Goal: Information Seeking & Learning: Learn about a topic

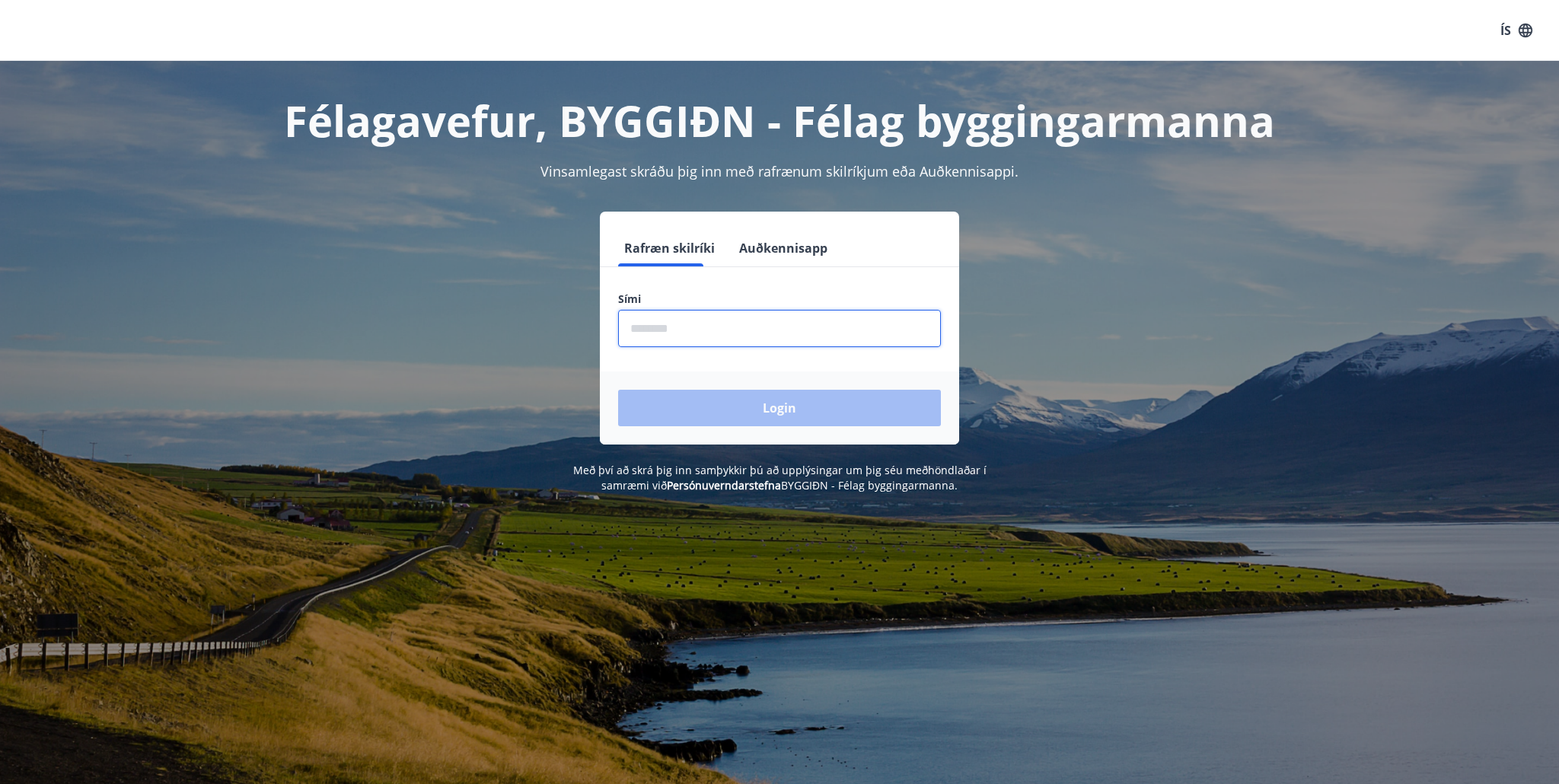
click at [663, 332] on input "phone" at bounding box center [780, 328] width 323 height 37
type input "********"
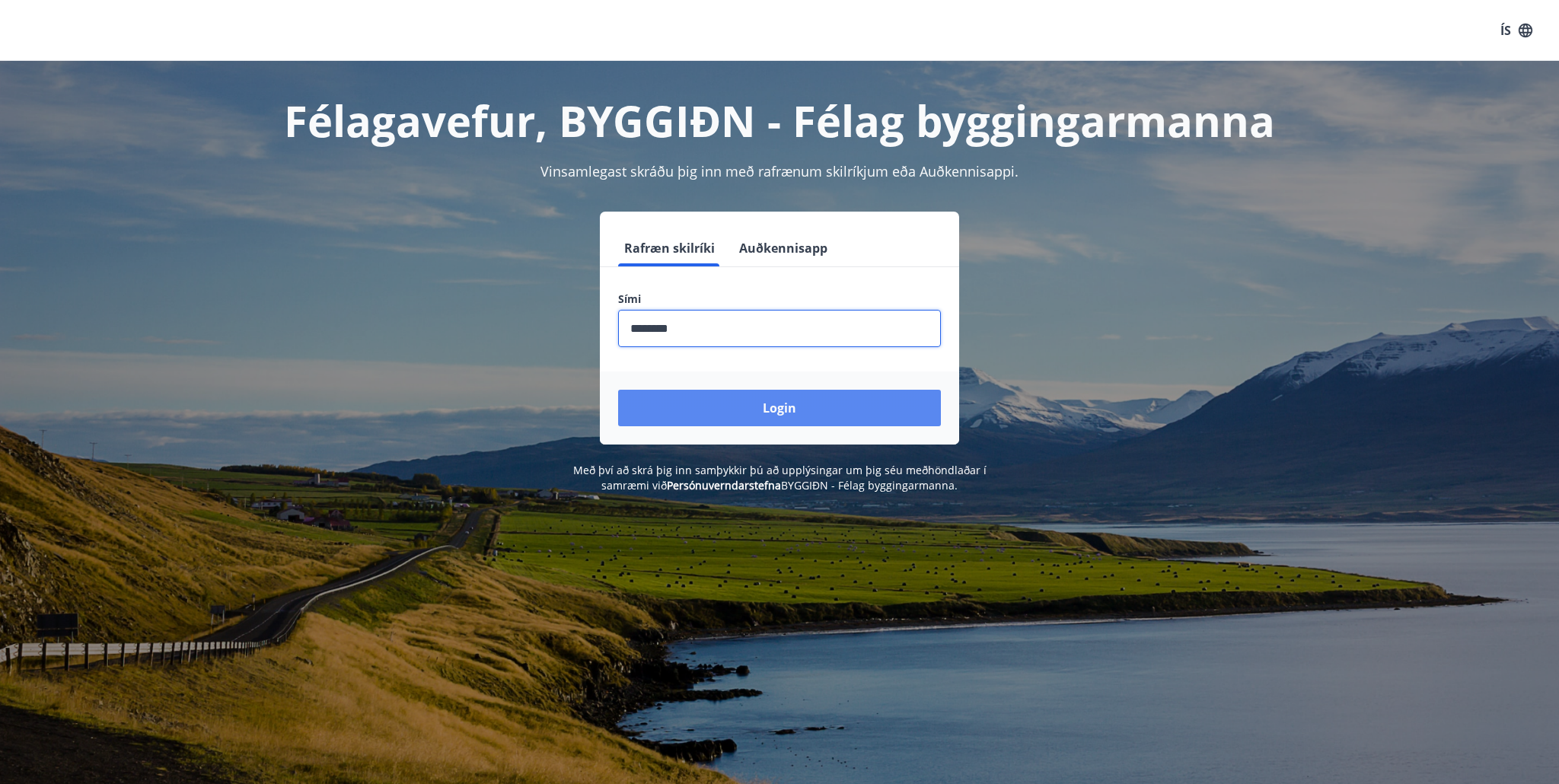
click at [781, 410] on button "Login" at bounding box center [780, 408] width 323 height 37
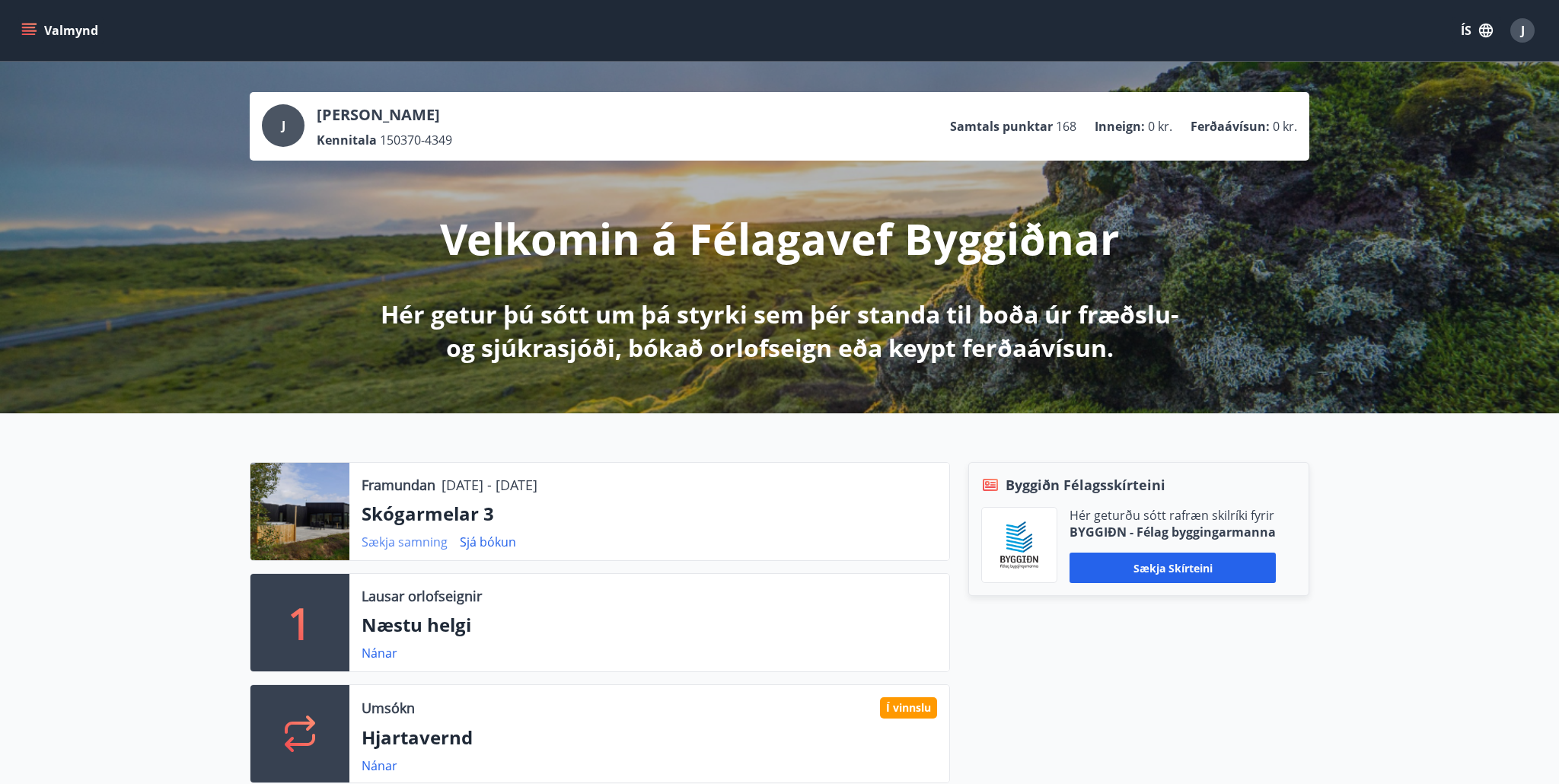
click at [407, 541] on link "Sækja samning" at bounding box center [405, 542] width 86 height 17
click at [71, 23] on button "Valmynd" at bounding box center [61, 31] width 86 height 27
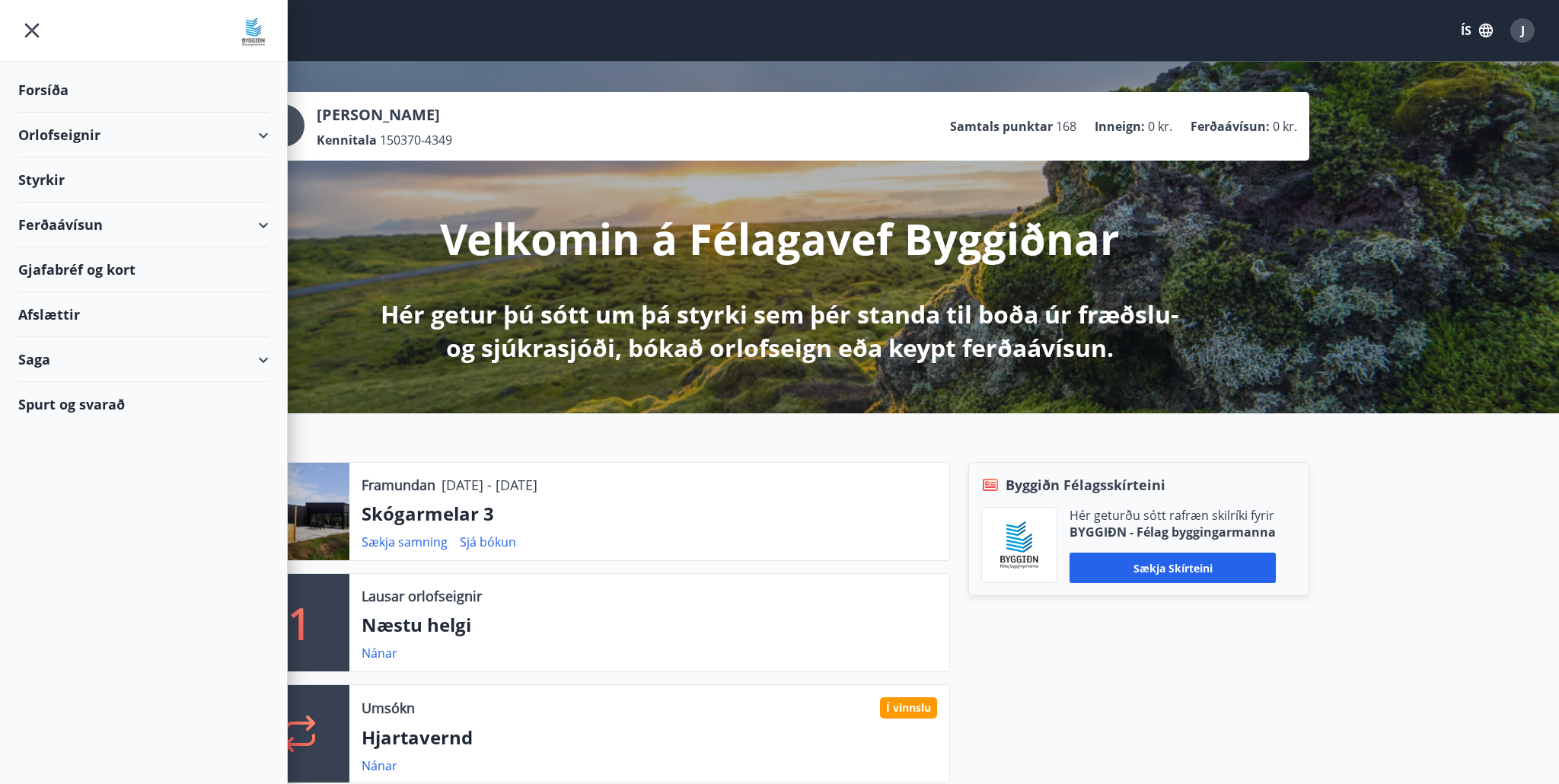
click at [1521, 33] on span "J" at bounding box center [1523, 31] width 4 height 17
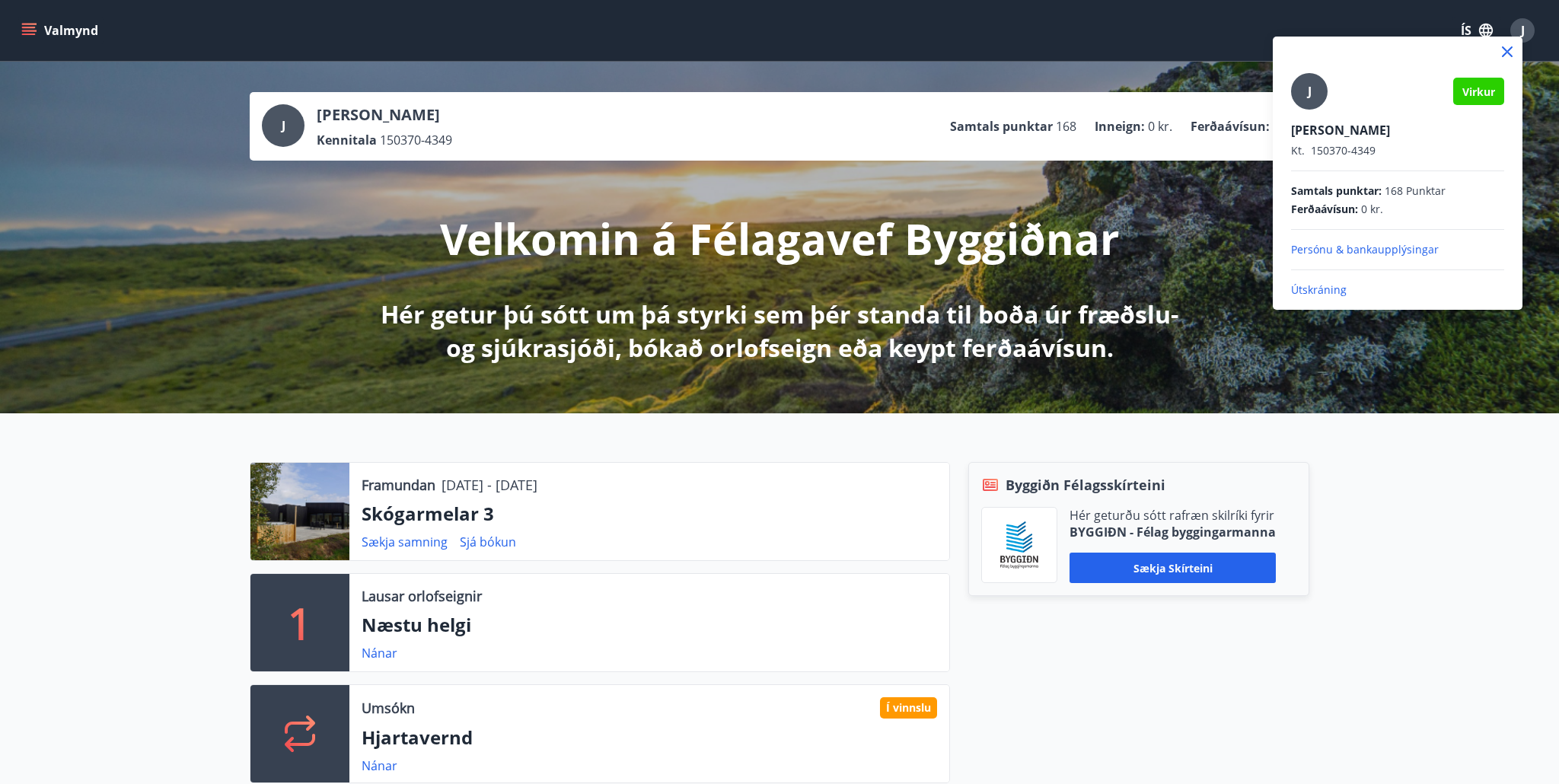
click at [1506, 52] on icon at bounding box center [1507, 52] width 11 height 11
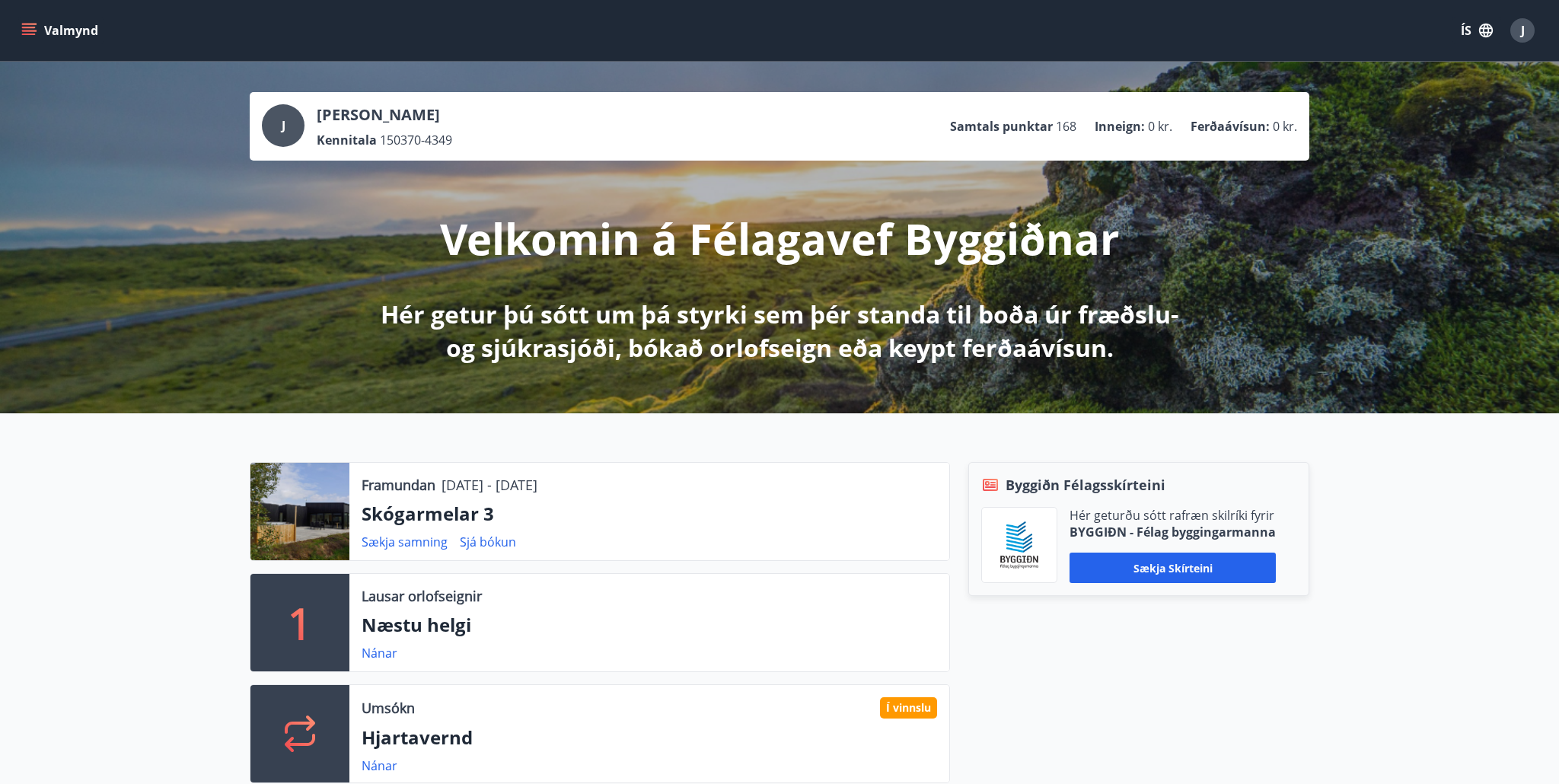
click at [1525, 32] on div "J" at bounding box center [1522, 30] width 24 height 24
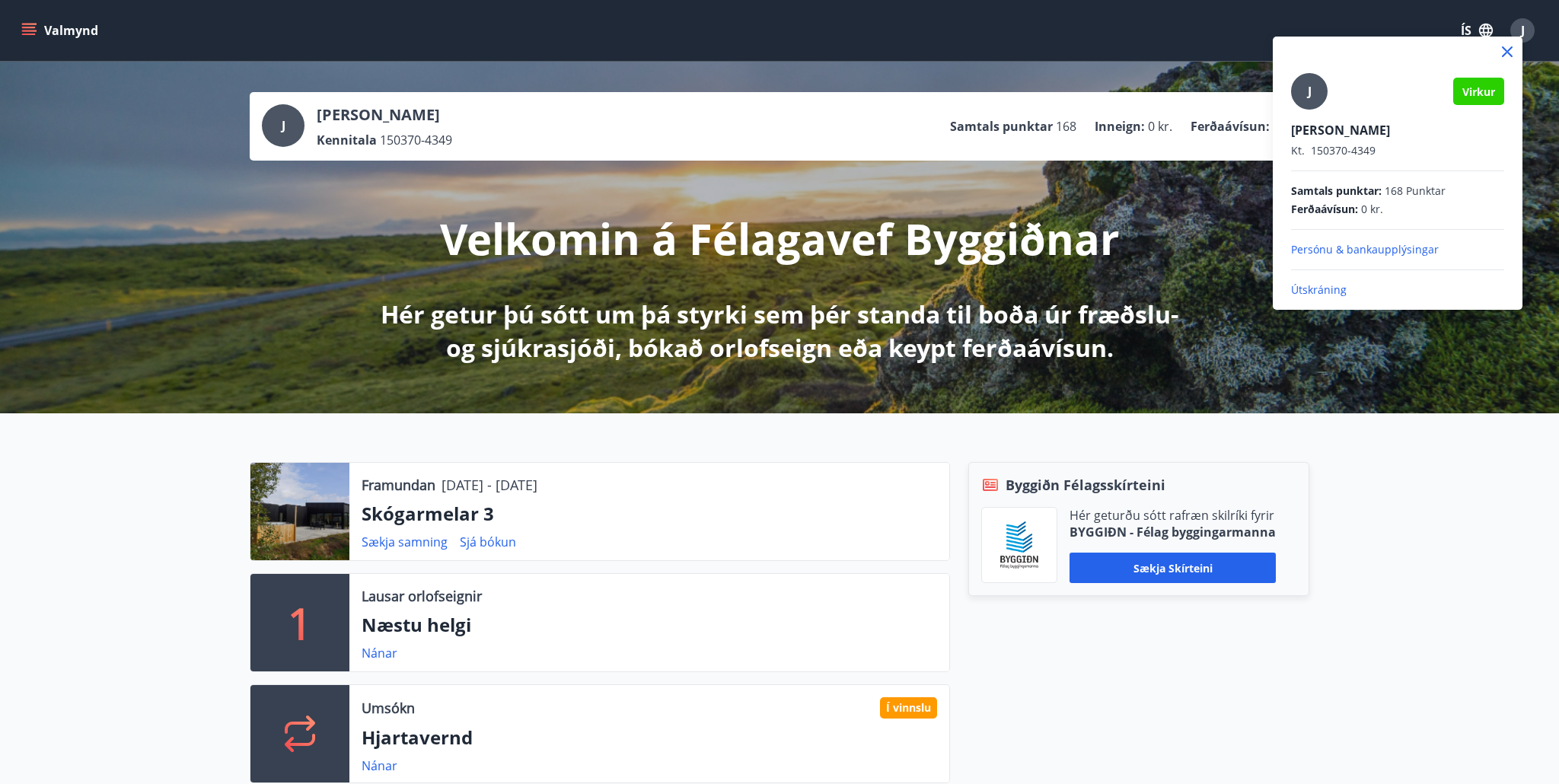
click at [1329, 293] on p "Útskráning" at bounding box center [1397, 290] width 213 height 15
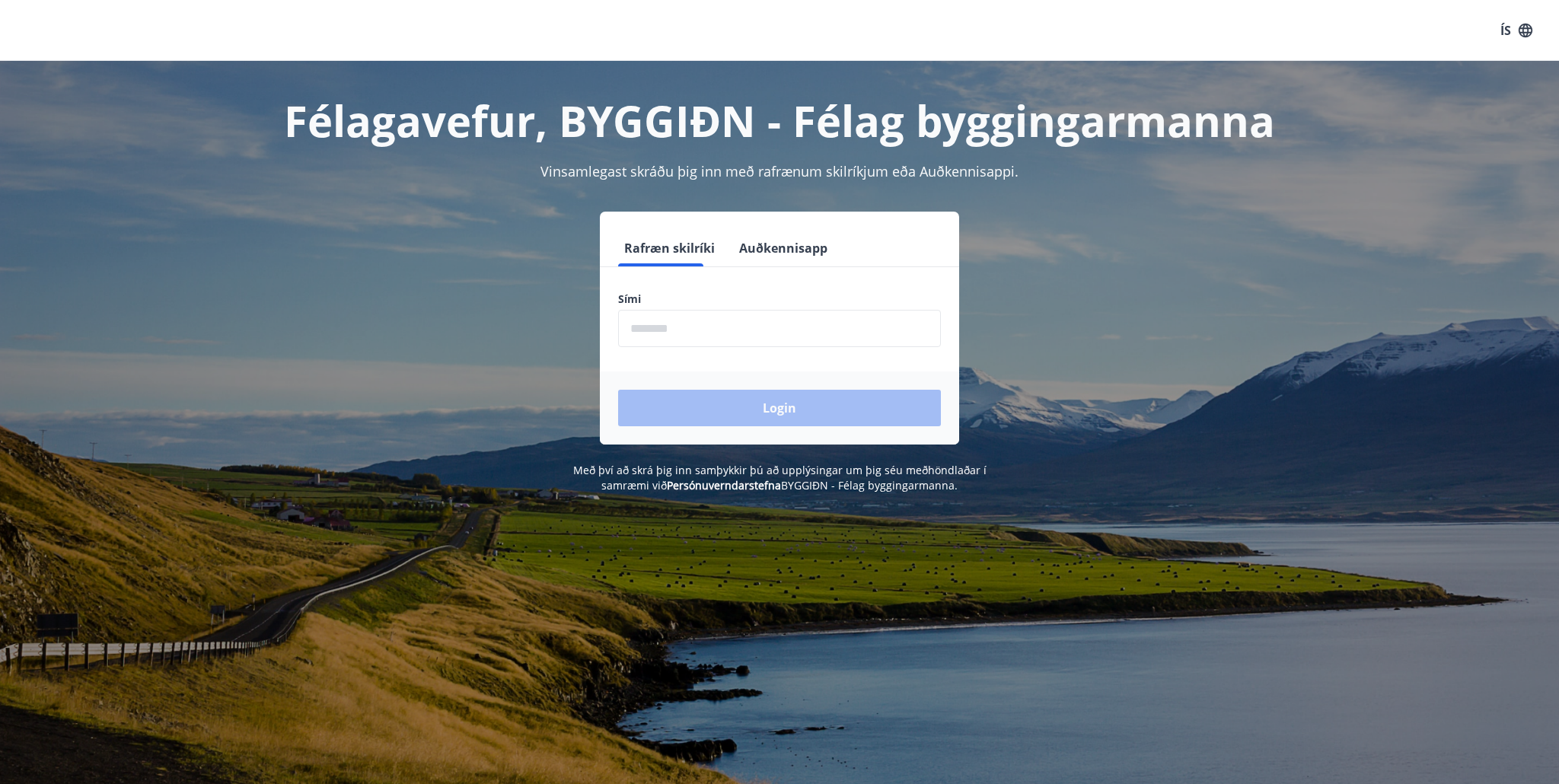
click at [658, 323] on input "phone" at bounding box center [780, 328] width 323 height 37
type input "********"
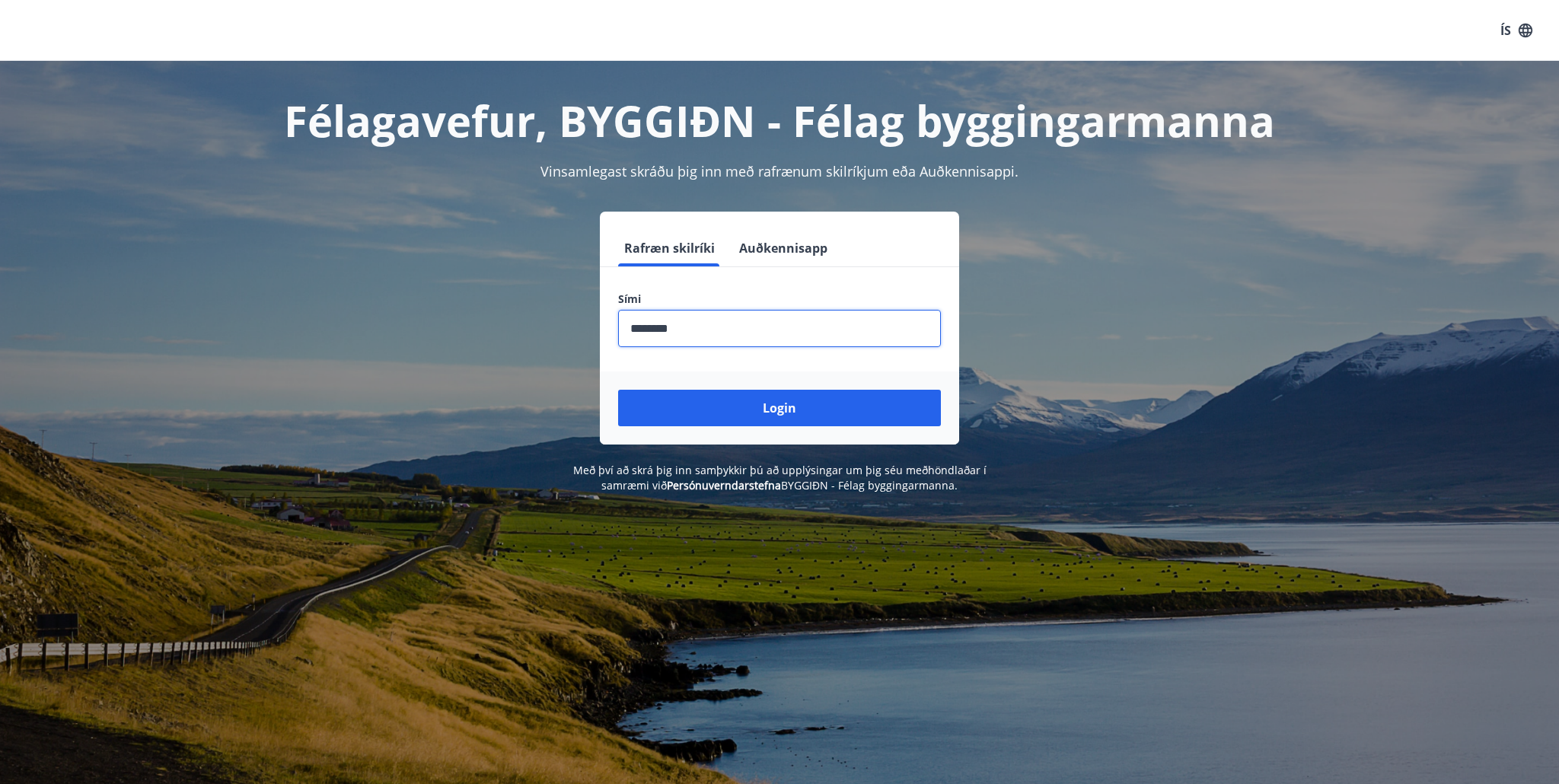
click at [780, 410] on button "Login" at bounding box center [780, 408] width 323 height 37
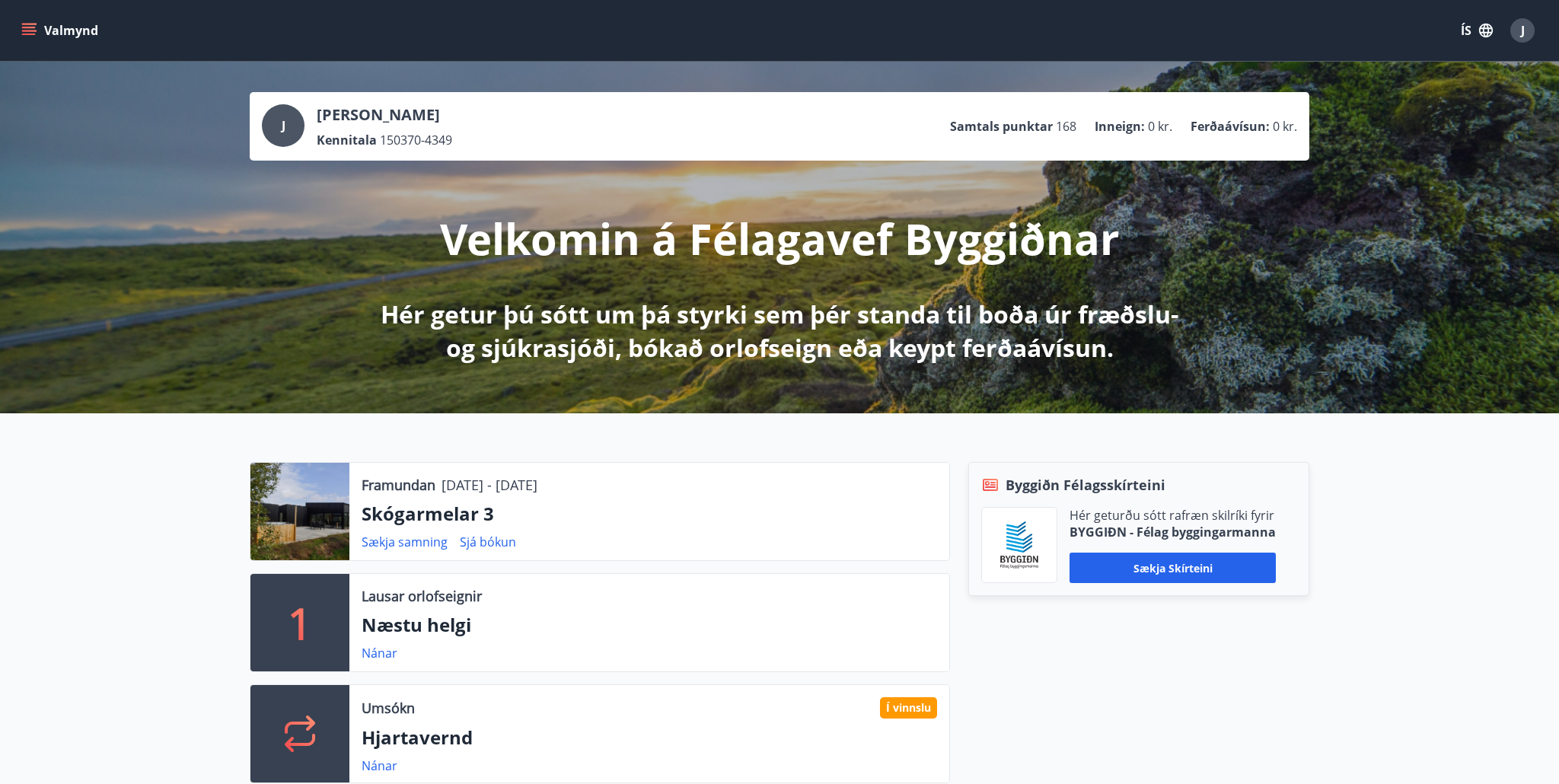
click at [61, 32] on button "Valmynd" at bounding box center [61, 31] width 86 height 27
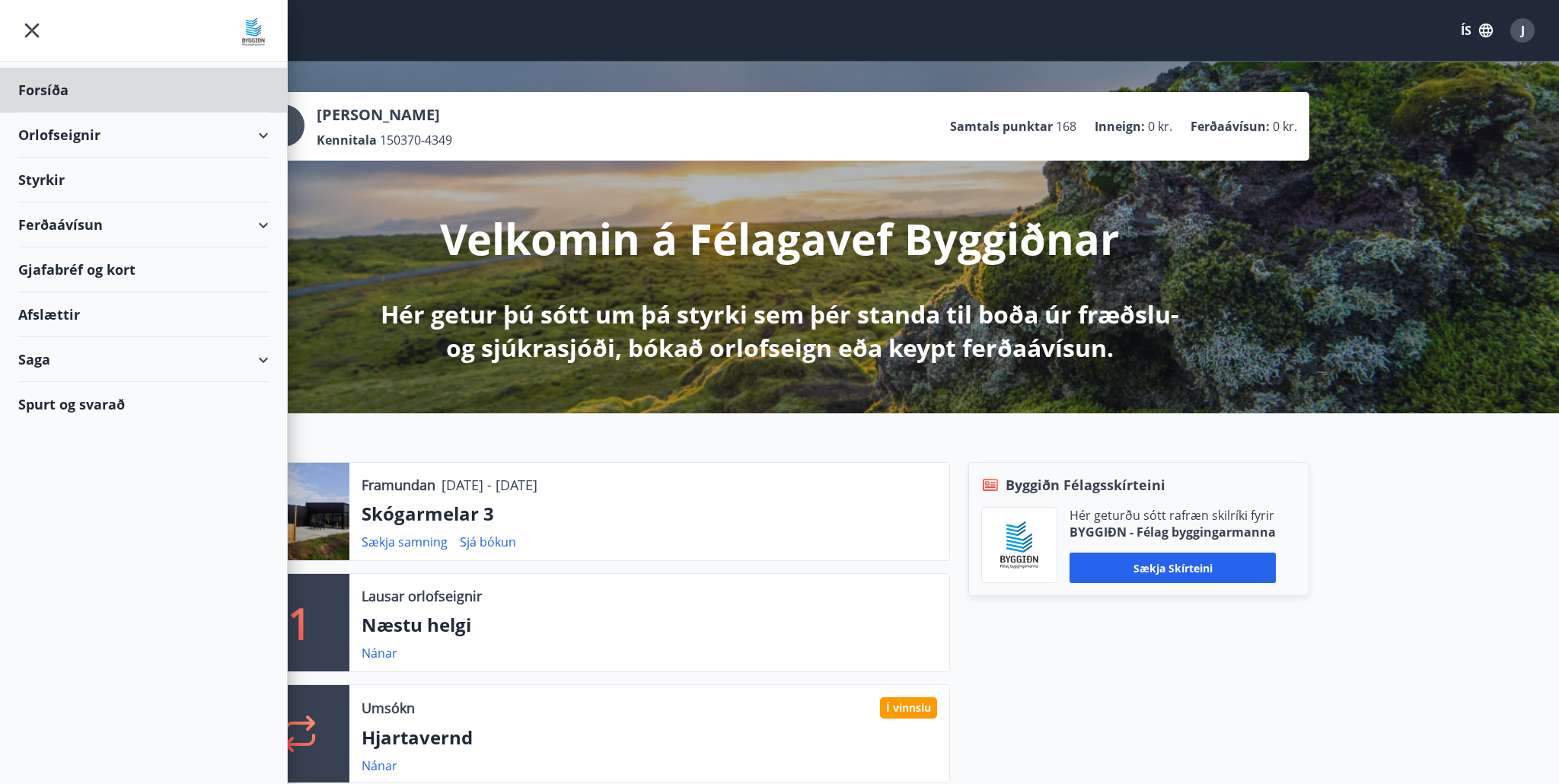
click at [67, 183] on div "Styrkir" at bounding box center [143, 180] width 250 height 45
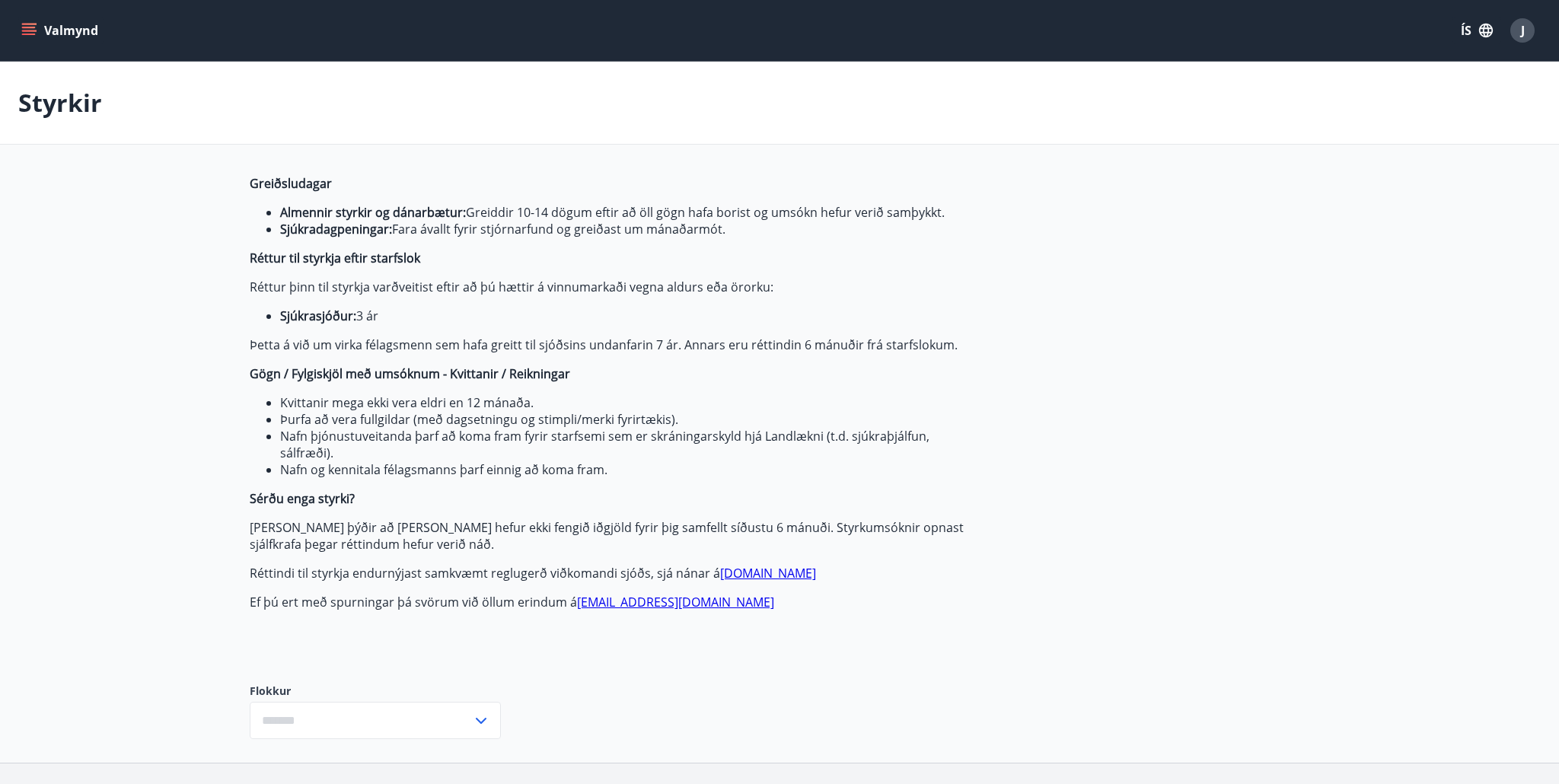
type input "***"
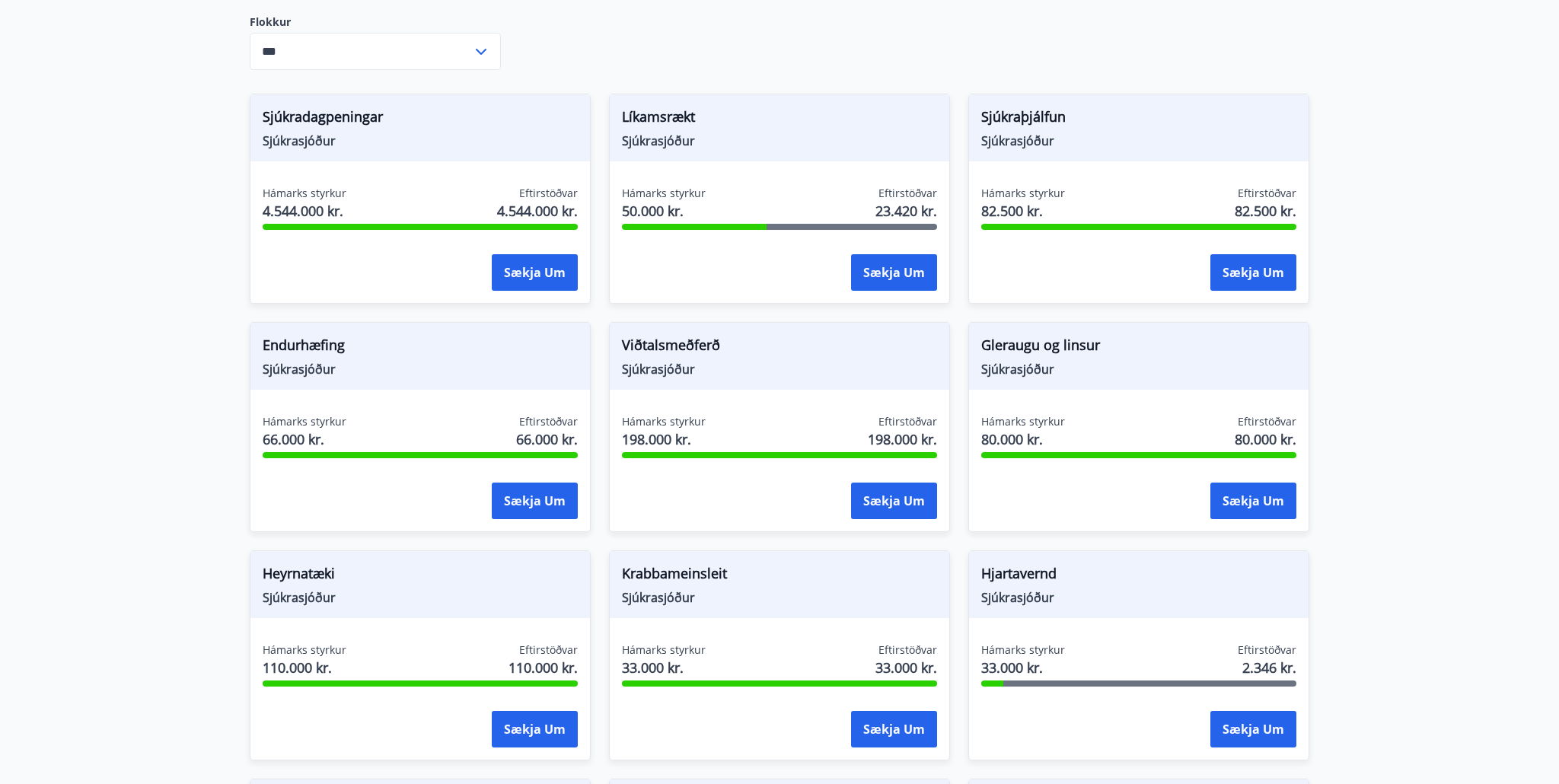
scroll to position [645, 0]
